Goal: Check status: Check status

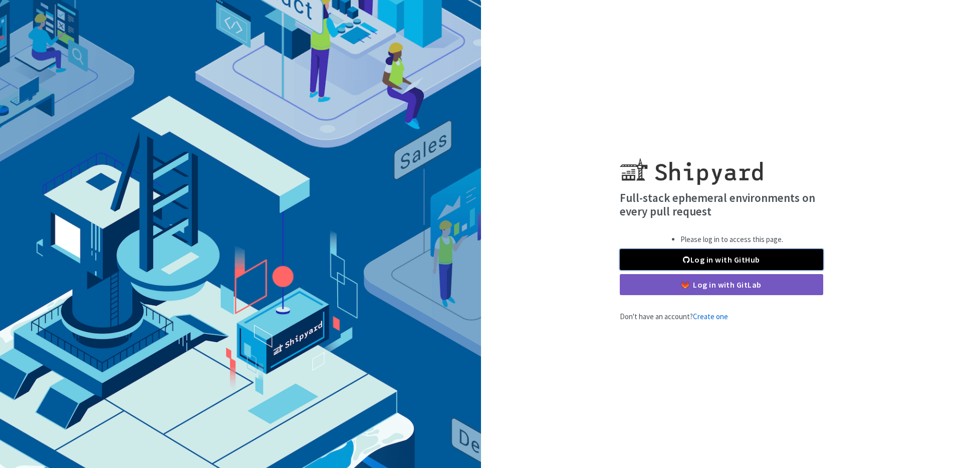
click at [687, 263] on span at bounding box center [686, 259] width 7 height 8
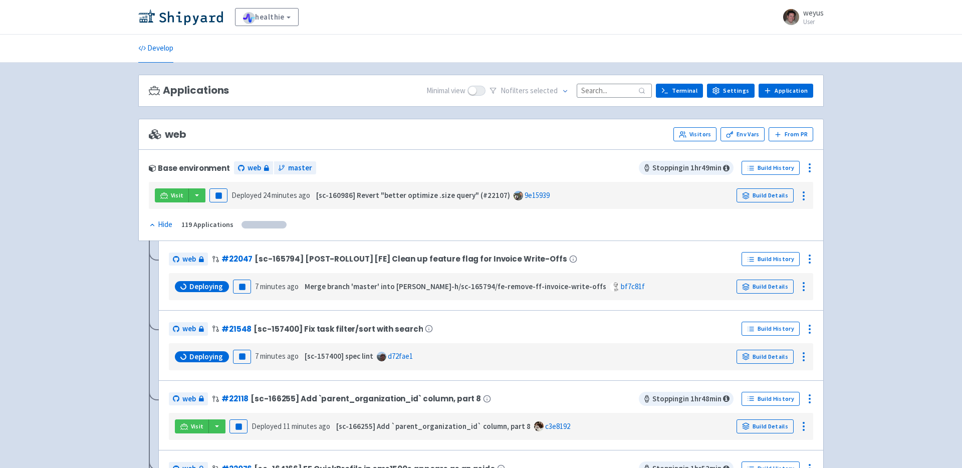
click at [608, 91] on input at bounding box center [614, 91] width 75 height 14
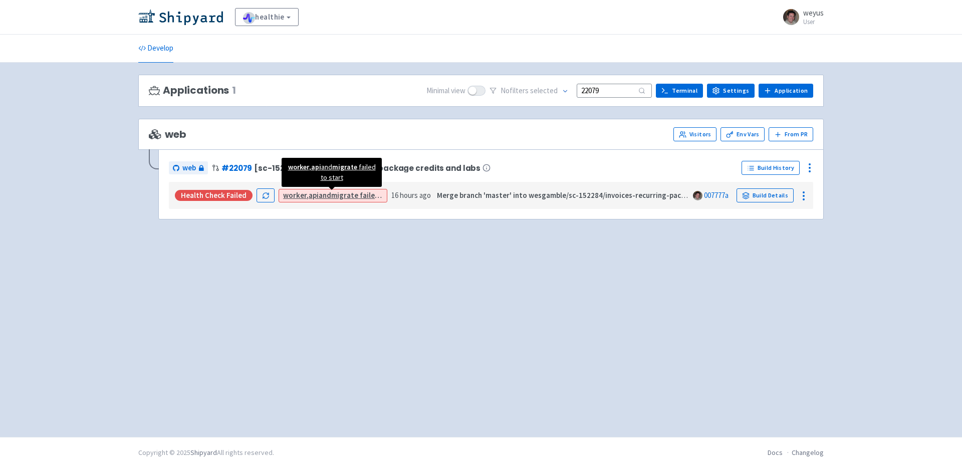
type input "22079"
click at [322, 197] on link "worker , api and migrate failed to start" at bounding box center [345, 195] width 125 height 10
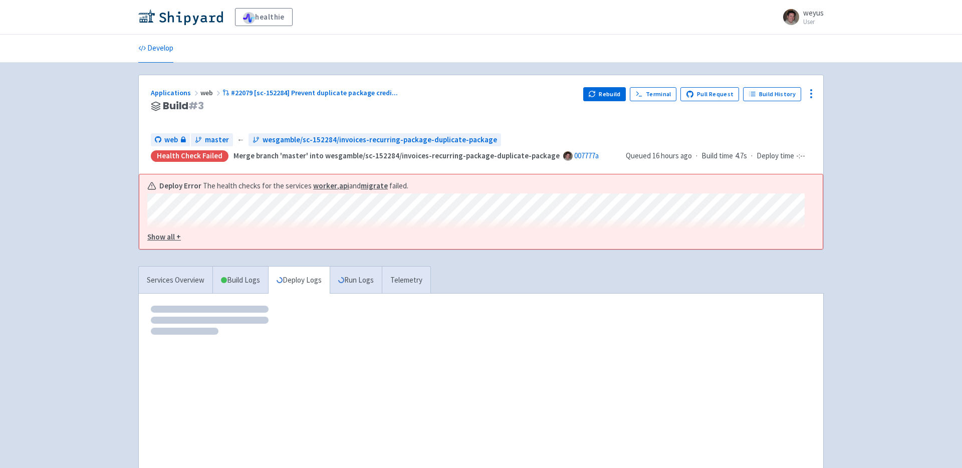
click at [375, 183] on strong "migrate" at bounding box center [374, 186] width 27 height 10
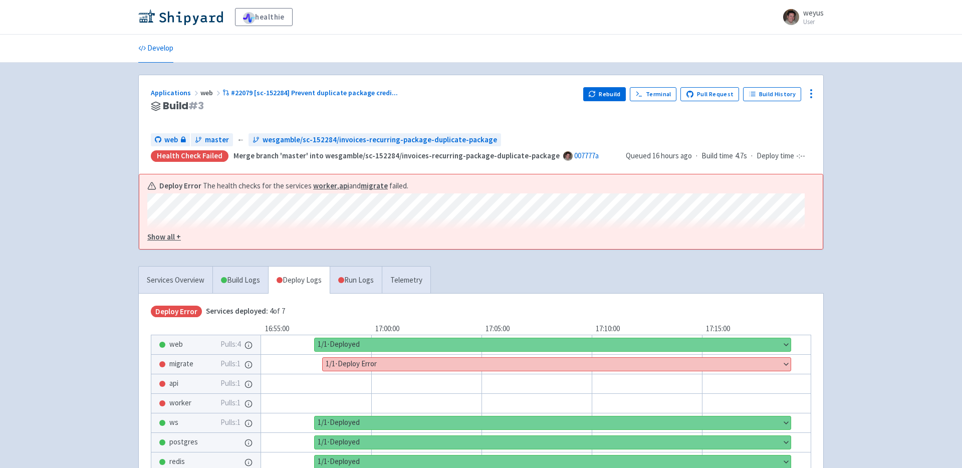
click at [372, 368] on button "Show details" at bounding box center [557, 364] width 468 height 13
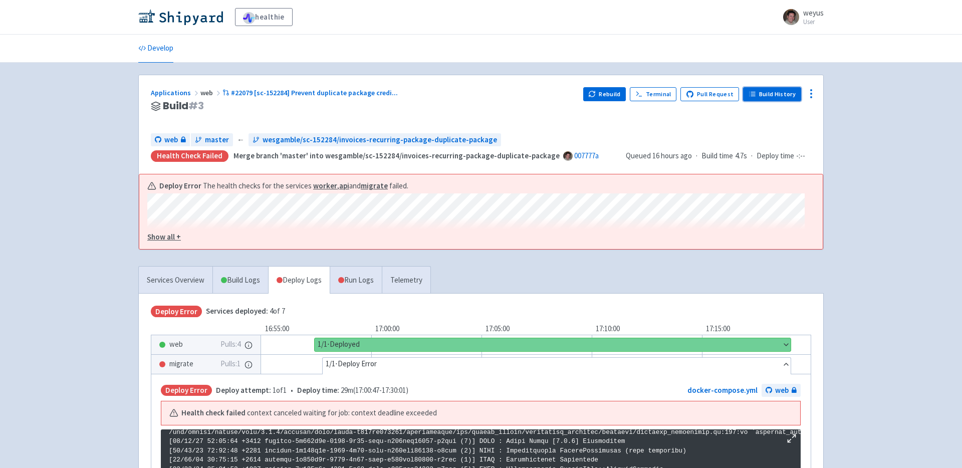
click at [789, 94] on link "Build History" at bounding box center [772, 94] width 58 height 14
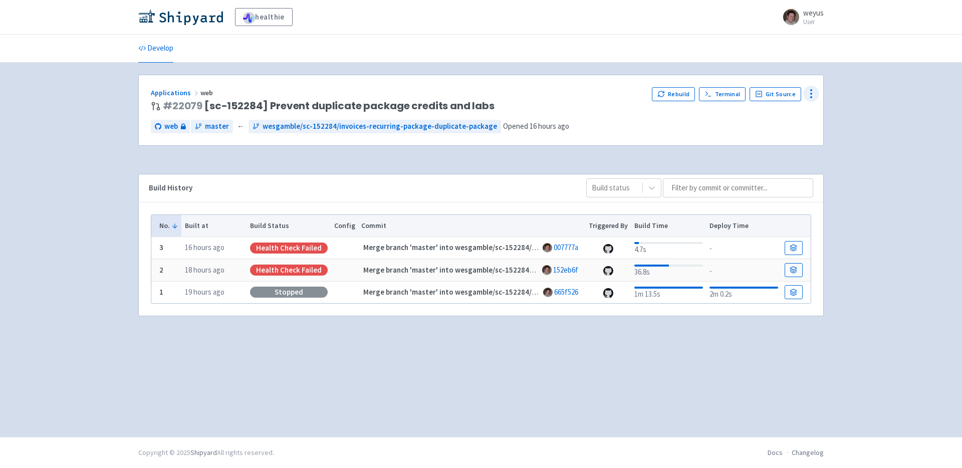
click at [812, 91] on icon at bounding box center [811, 94] width 12 height 12
click at [789, 130] on span "Data Dashboard" at bounding box center [765, 134] width 51 height 14
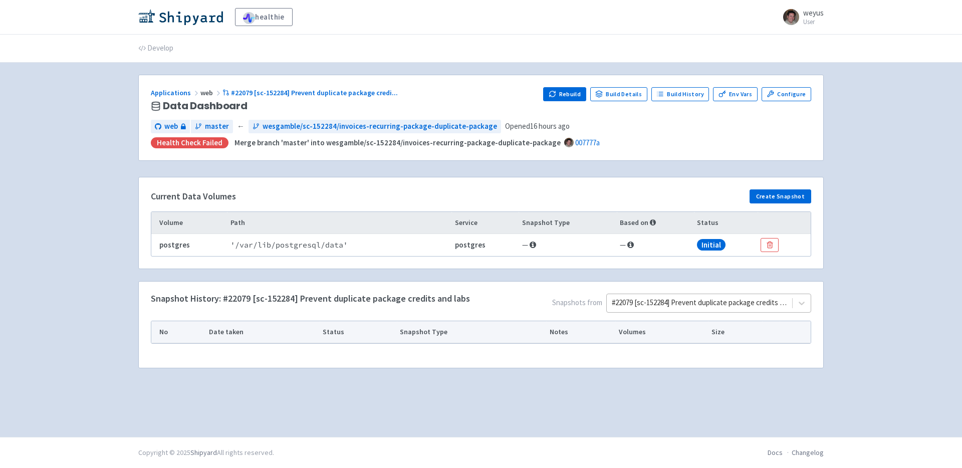
click at [616, 305] on div at bounding box center [699, 303] width 175 height 14
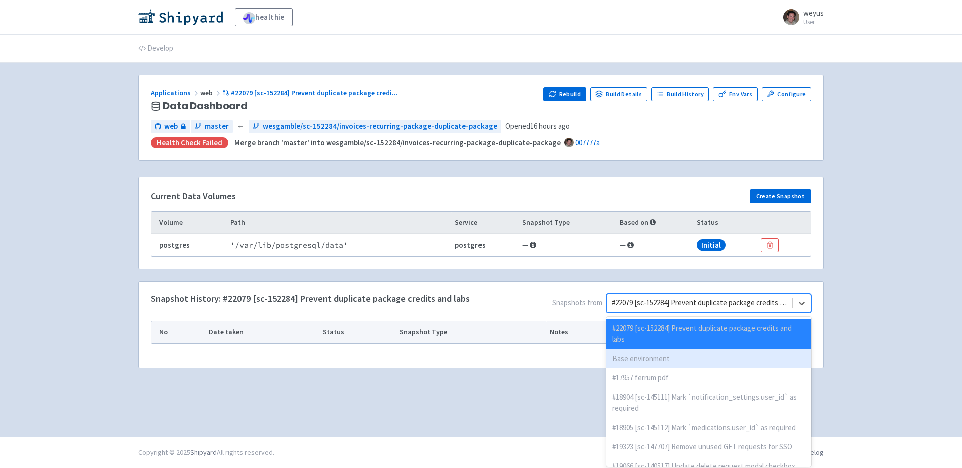
click at [620, 360] on div "Base environment" at bounding box center [708, 359] width 205 height 20
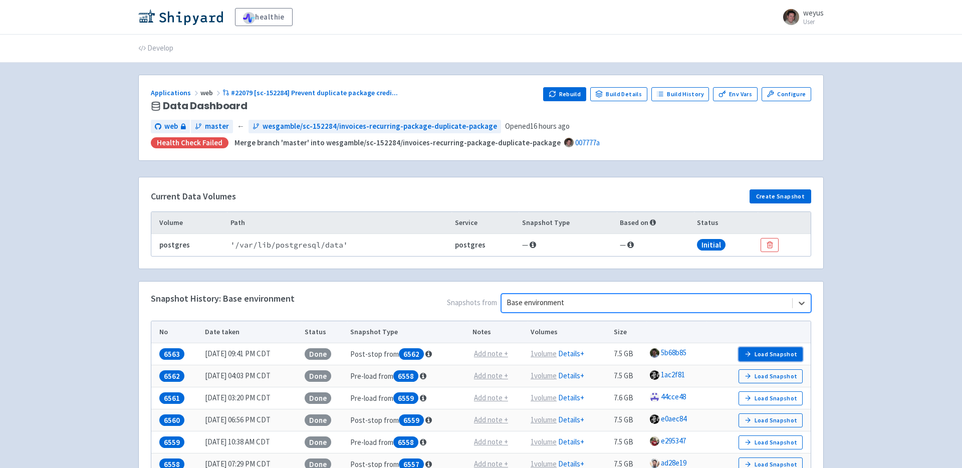
click at [767, 352] on button "Load Snapshot" at bounding box center [770, 354] width 64 height 14
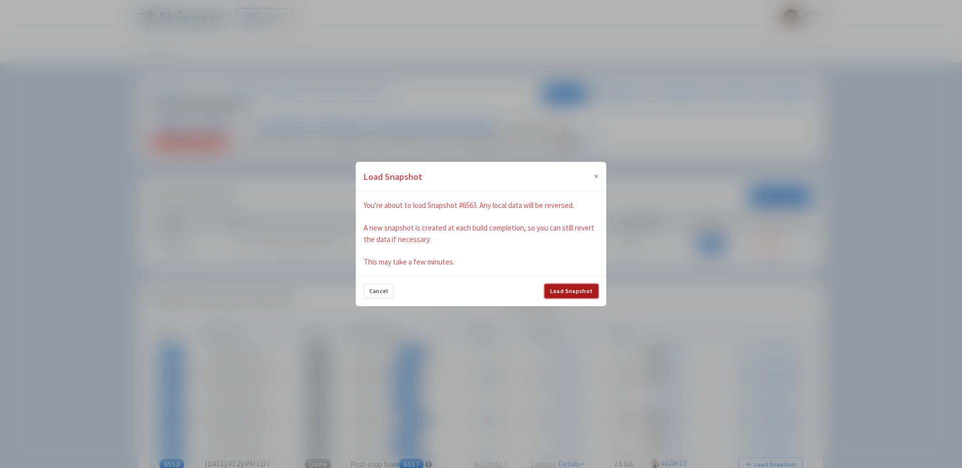
click at [569, 292] on button "Load Snapshot" at bounding box center [572, 291] width 54 height 14
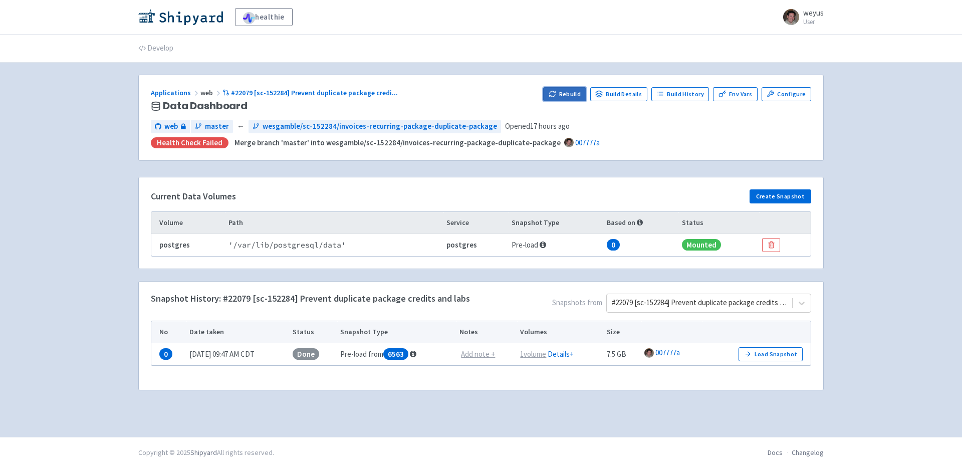
click at [571, 91] on button "Rebuild" at bounding box center [564, 94] width 43 height 14
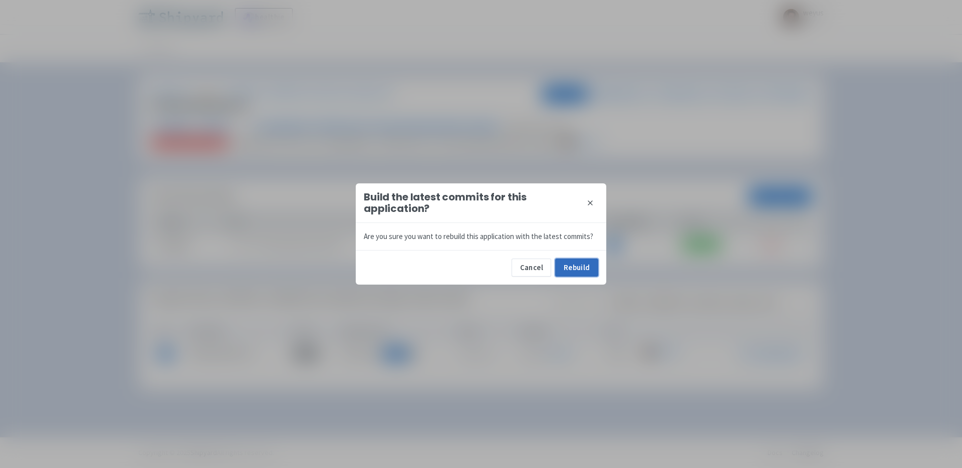
click at [583, 268] on button "Rebuild" at bounding box center [576, 268] width 43 height 18
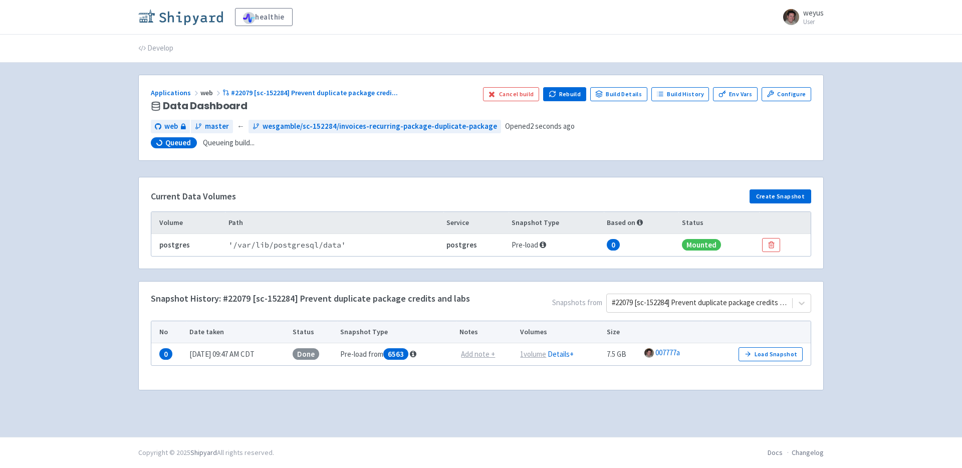
click at [191, 14] on img at bounding box center [180, 17] width 85 height 16
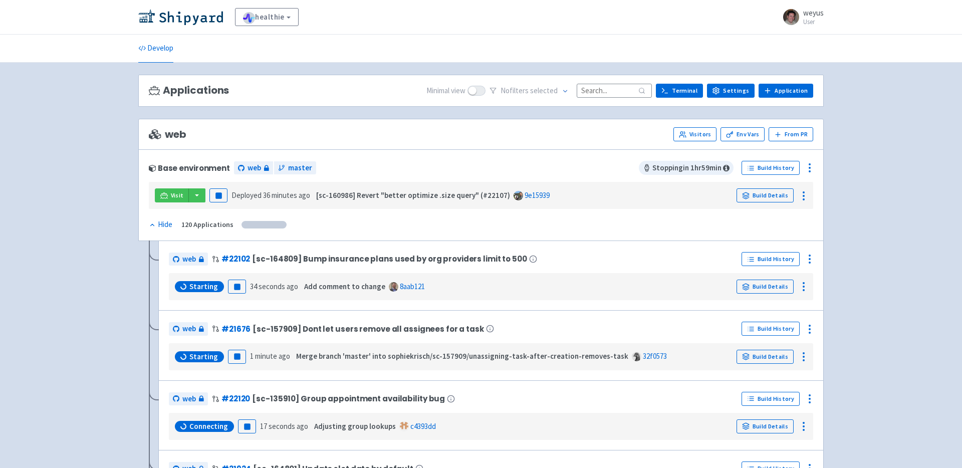
click at [617, 86] on input at bounding box center [614, 91] width 75 height 14
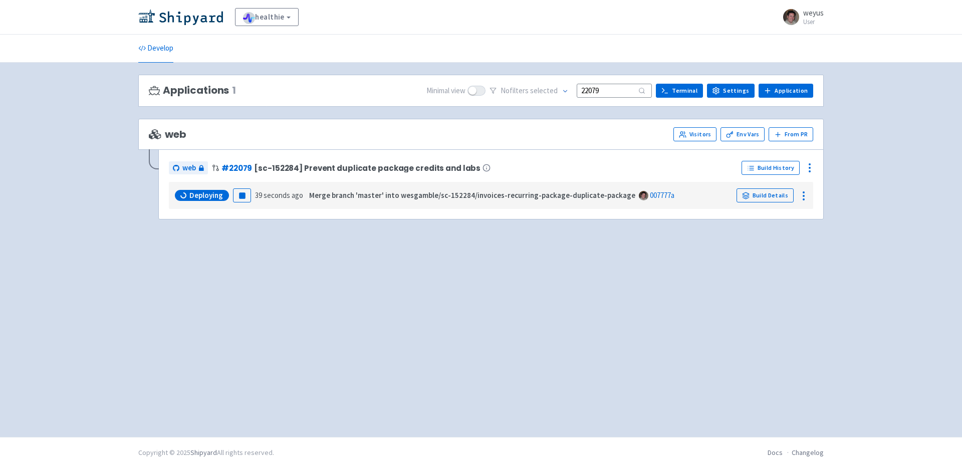
type input "22079"
